Goal: Complete application form

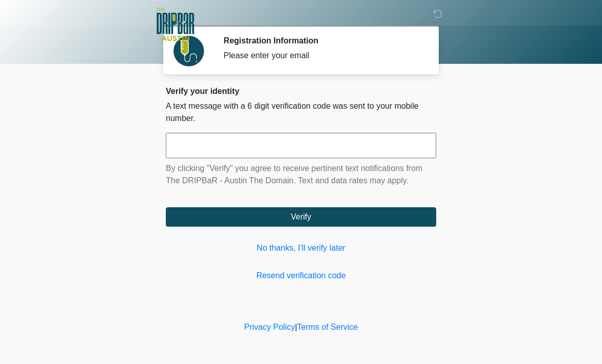
click at [377, 145] on input "text" at bounding box center [301, 146] width 271 height 26
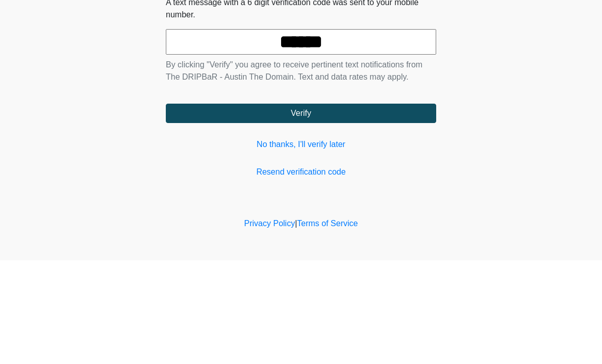
type input "******"
click at [369, 207] on button "Verify" at bounding box center [301, 216] width 271 height 19
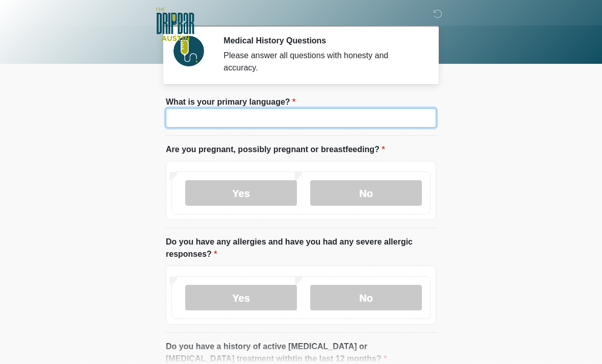
click at [321, 118] on input "What is your primary language?" at bounding box center [301, 117] width 271 height 19
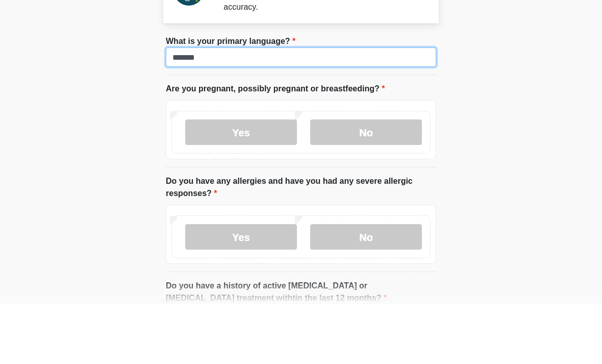
type input "*******"
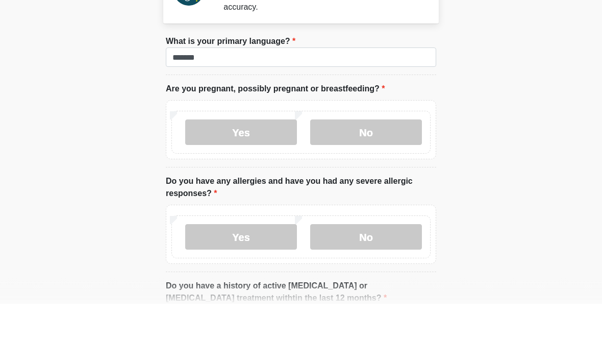
click at [387, 180] on label "No" at bounding box center [366, 193] width 112 height 26
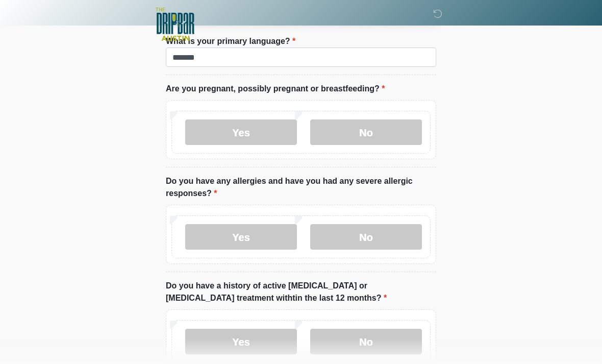
click at [381, 235] on label "No" at bounding box center [366, 237] width 112 height 26
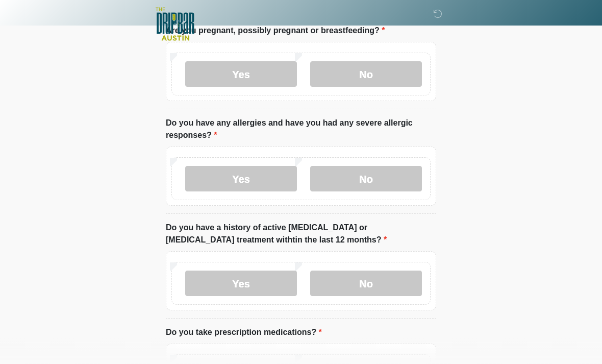
scroll to position [119, 0]
click at [399, 286] on label "No" at bounding box center [366, 284] width 112 height 26
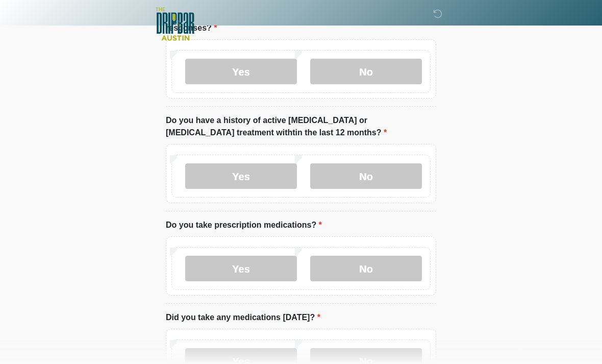
scroll to position [226, 0]
click at [266, 263] on label "Yes" at bounding box center [241, 269] width 112 height 26
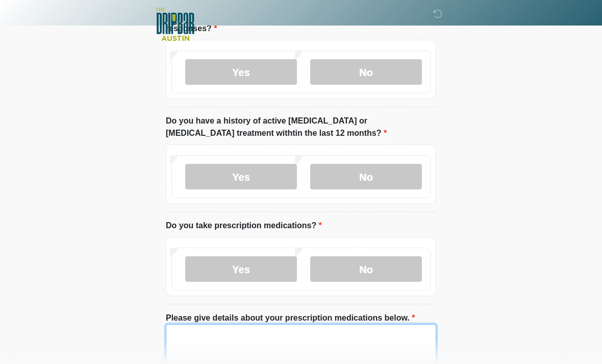
click at [296, 340] on textarea "Please give details about your prescription medications below." at bounding box center [301, 346] width 271 height 44
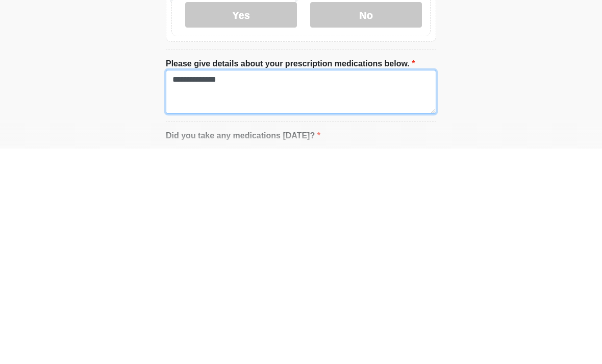
click at [299, 285] on textarea "**********" at bounding box center [301, 307] width 271 height 44
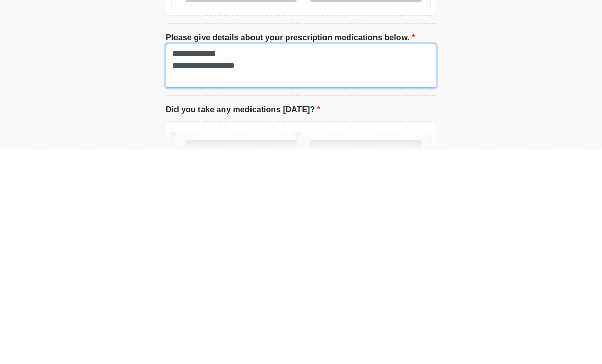
scroll to position [332, 0]
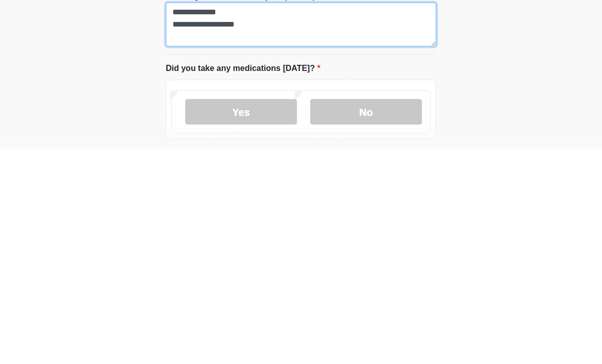
type textarea "**********"
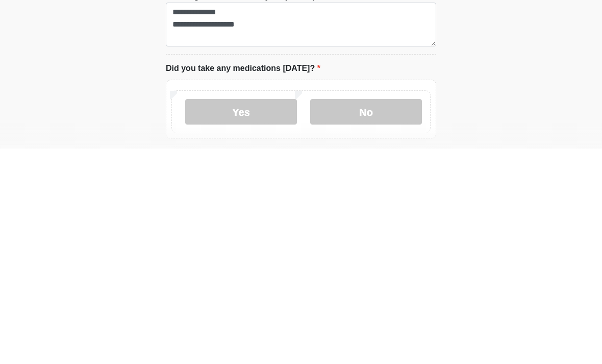
click at [384, 315] on label "No" at bounding box center [366, 328] width 112 height 26
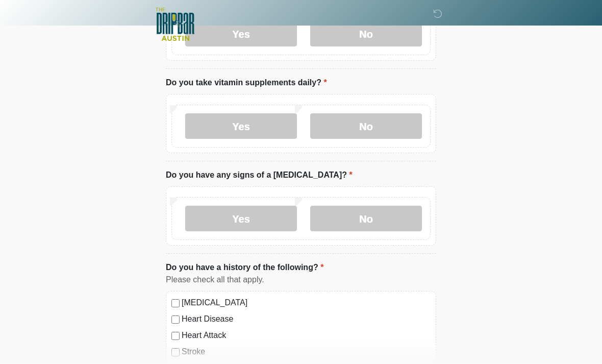
scroll to position [621, 0]
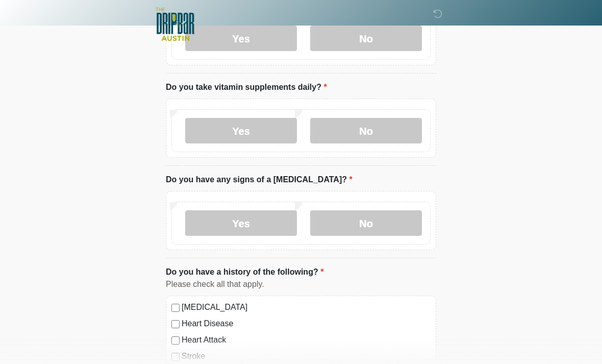
click at [380, 130] on label "No" at bounding box center [366, 131] width 112 height 26
click at [390, 218] on label "No" at bounding box center [366, 223] width 112 height 26
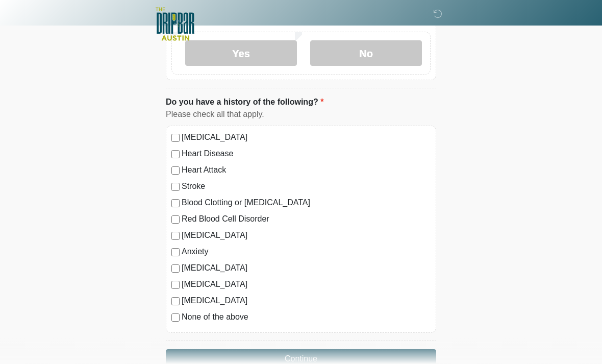
scroll to position [791, 0]
click at [230, 320] on label "None of the above" at bounding box center [306, 316] width 249 height 12
click at [371, 359] on button "Continue" at bounding box center [301, 358] width 271 height 19
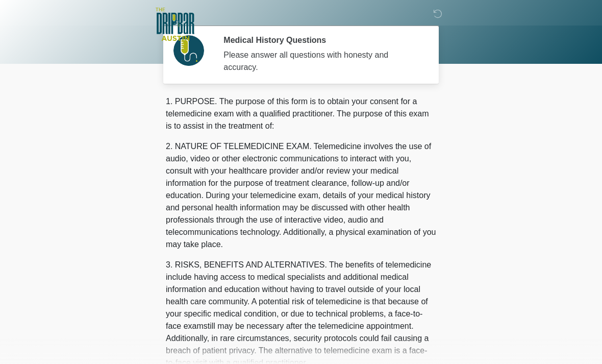
scroll to position [0, 0]
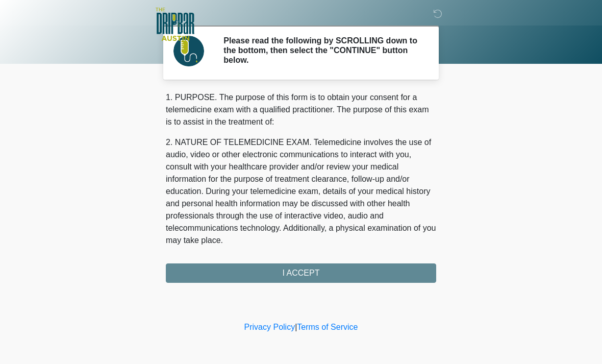
click at [359, 276] on div "1. PURPOSE. The purpose of this form is to obtain your consent for a telemedici…" at bounding box center [301, 186] width 271 height 191
click at [380, 275] on div "1. PURPOSE. The purpose of this form is to obtain your consent for a telemedici…" at bounding box center [301, 186] width 271 height 191
click at [330, 265] on div "1. PURPOSE. The purpose of this form is to obtain your consent for a telemedici…" at bounding box center [301, 186] width 271 height 191
click at [348, 264] on div "1. PURPOSE. The purpose of this form is to obtain your consent for a telemedici…" at bounding box center [301, 186] width 271 height 191
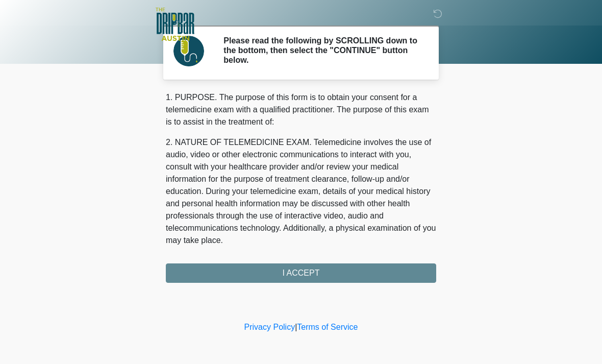
click at [338, 277] on div "1. PURPOSE. The purpose of this form is to obtain your consent for a telemedici…" at bounding box center [301, 186] width 271 height 191
click at [308, 272] on div "1. PURPOSE. The purpose of this form is to obtain your consent for a telemedici…" at bounding box center [301, 186] width 271 height 191
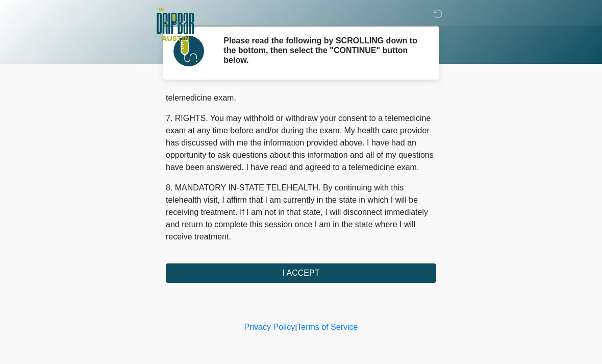
click at [363, 264] on button "I ACCEPT" at bounding box center [301, 272] width 271 height 19
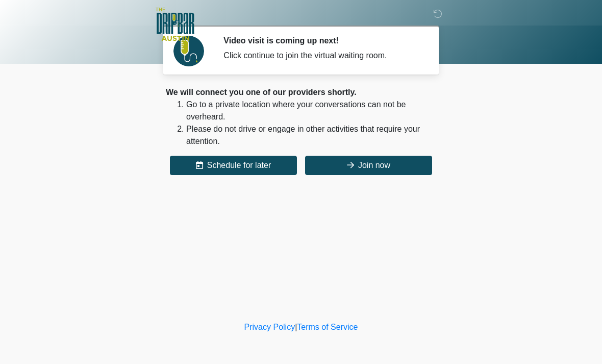
click at [377, 167] on button "Join now" at bounding box center [368, 165] width 127 height 19
